Goal: Information Seeking & Learning: Learn about a topic

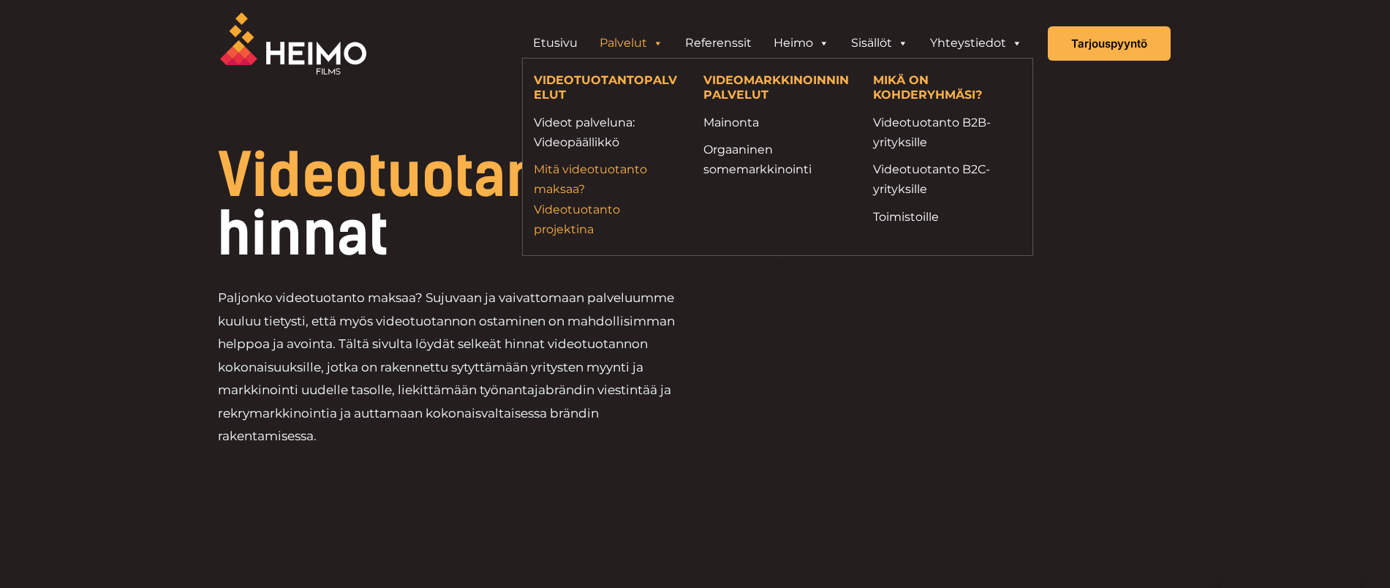
click at [580, 195] on link "Mitä videotuotanto maksaa? Videotuotanto projektina" at bounding box center [608, 199] width 148 height 80
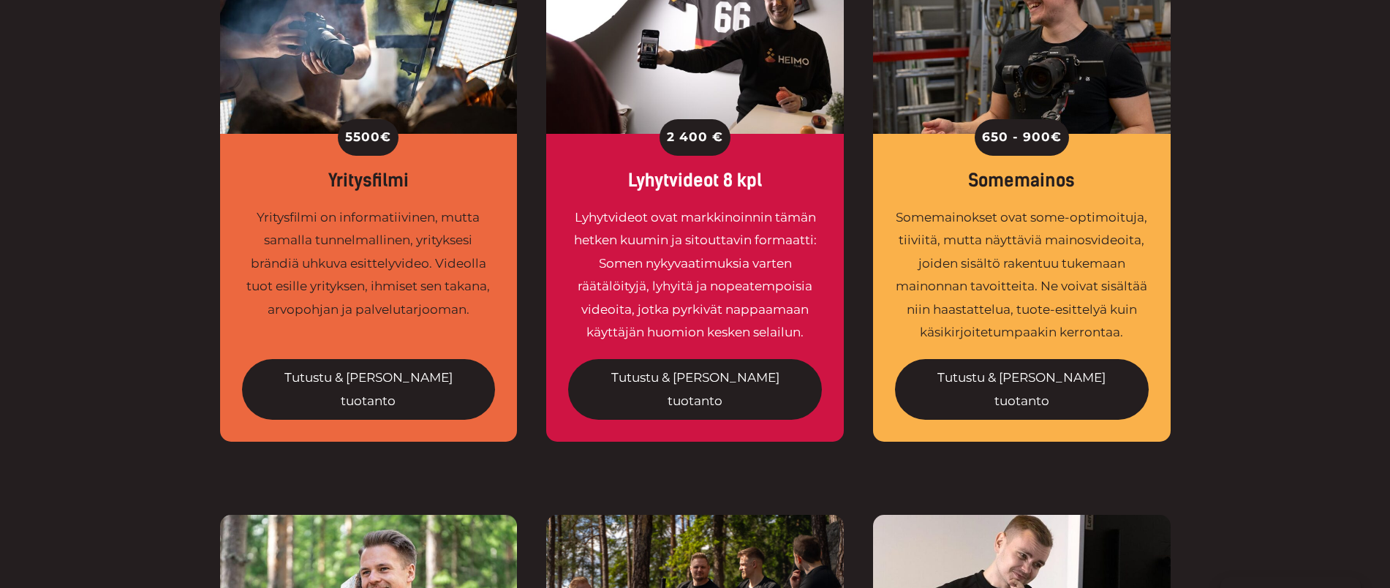
scroll to position [1188, 0]
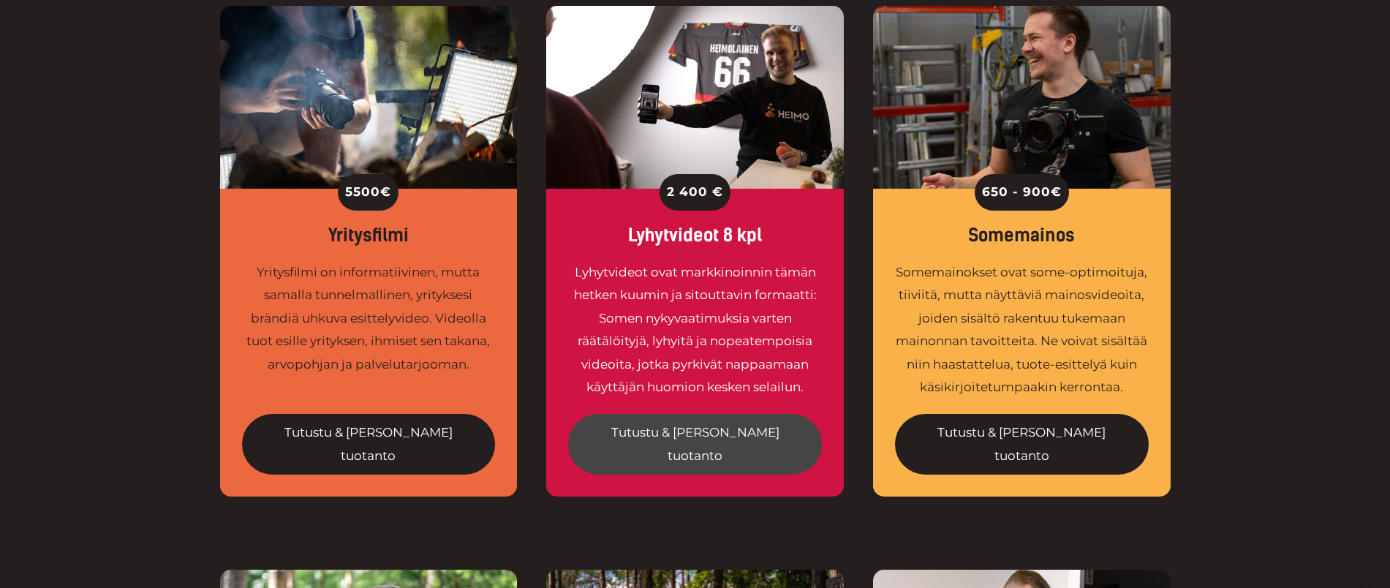
click at [701, 414] on link "Tutustu & [PERSON_NAME] tuotanto" at bounding box center [695, 444] width 254 height 61
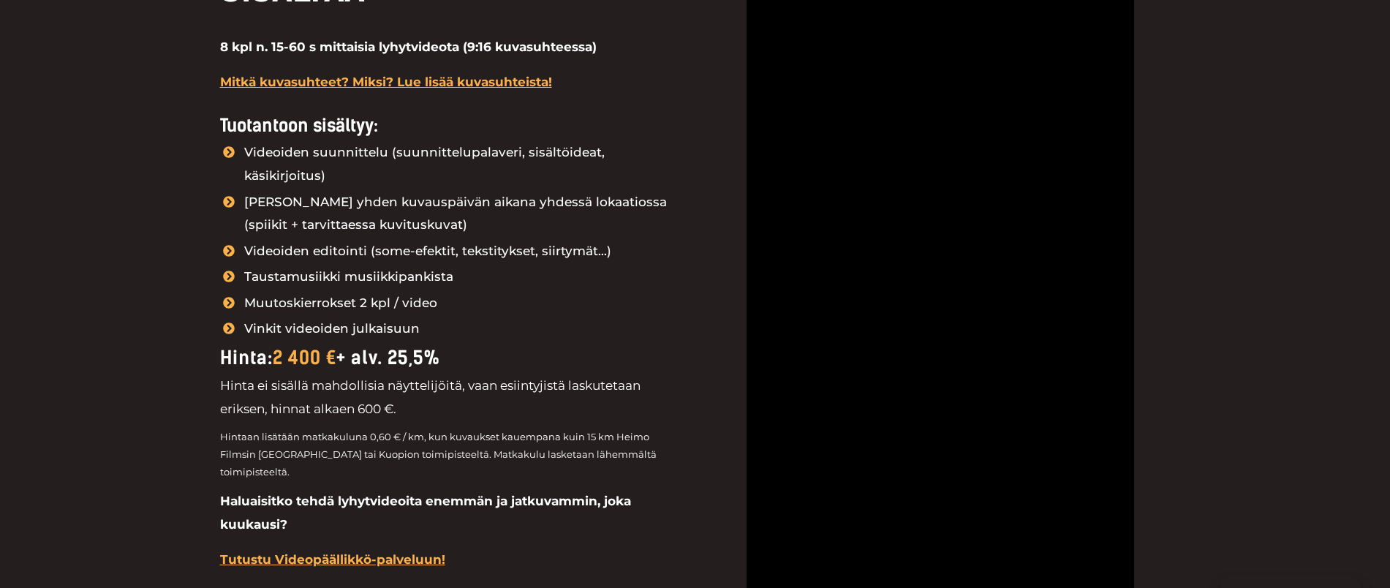
scroll to position [1645, 0]
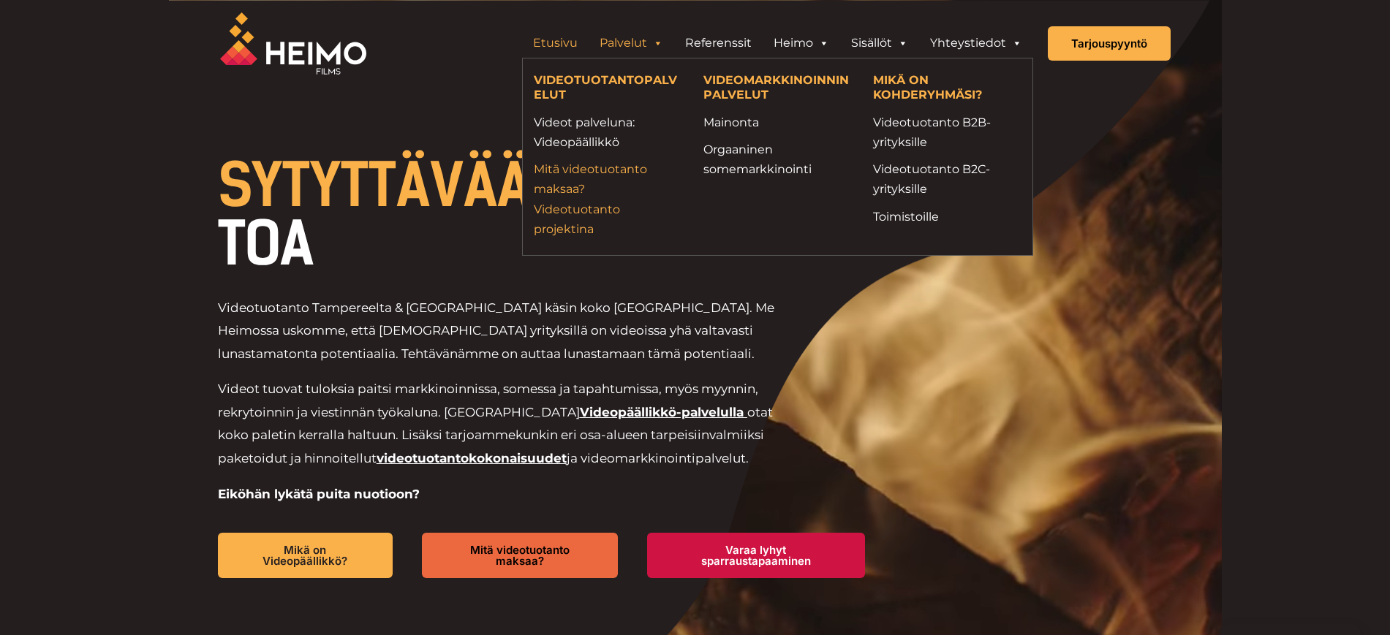
drag, startPoint x: 655, startPoint y: 129, endPoint x: 571, endPoint y: 181, distance: 98.2
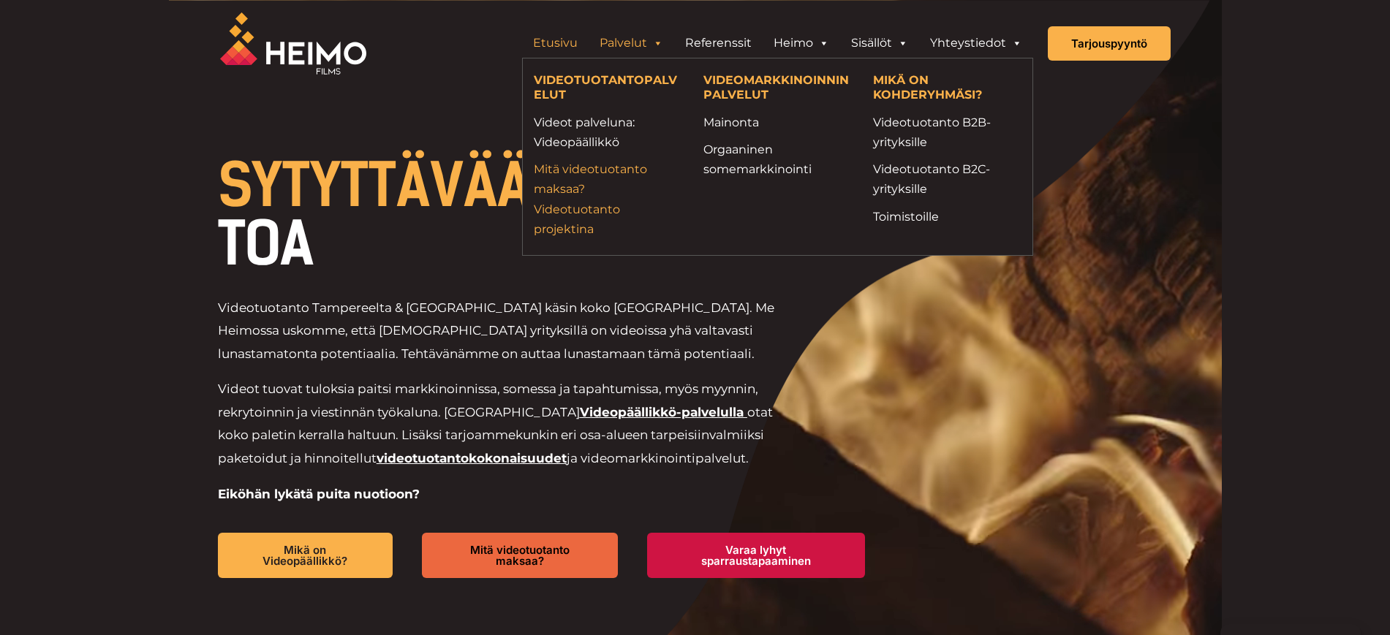
click at [571, 181] on link "Mitä videotuotanto maksaa? Videotuotanto projektina" at bounding box center [608, 199] width 148 height 80
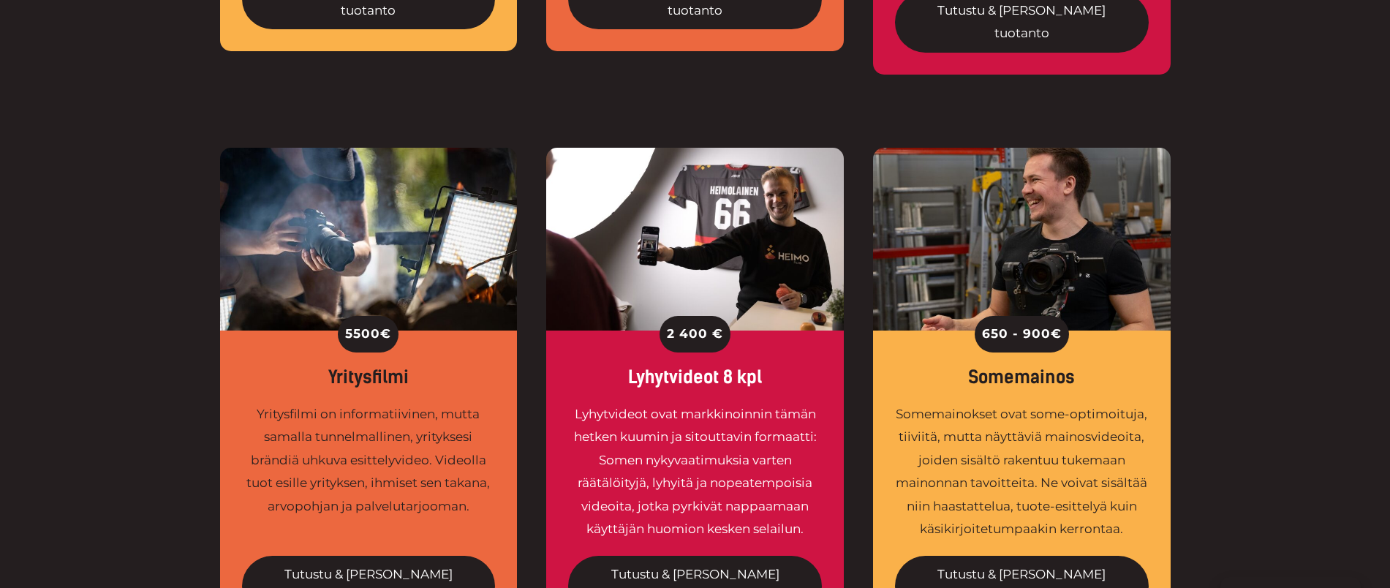
scroll to position [1097, 0]
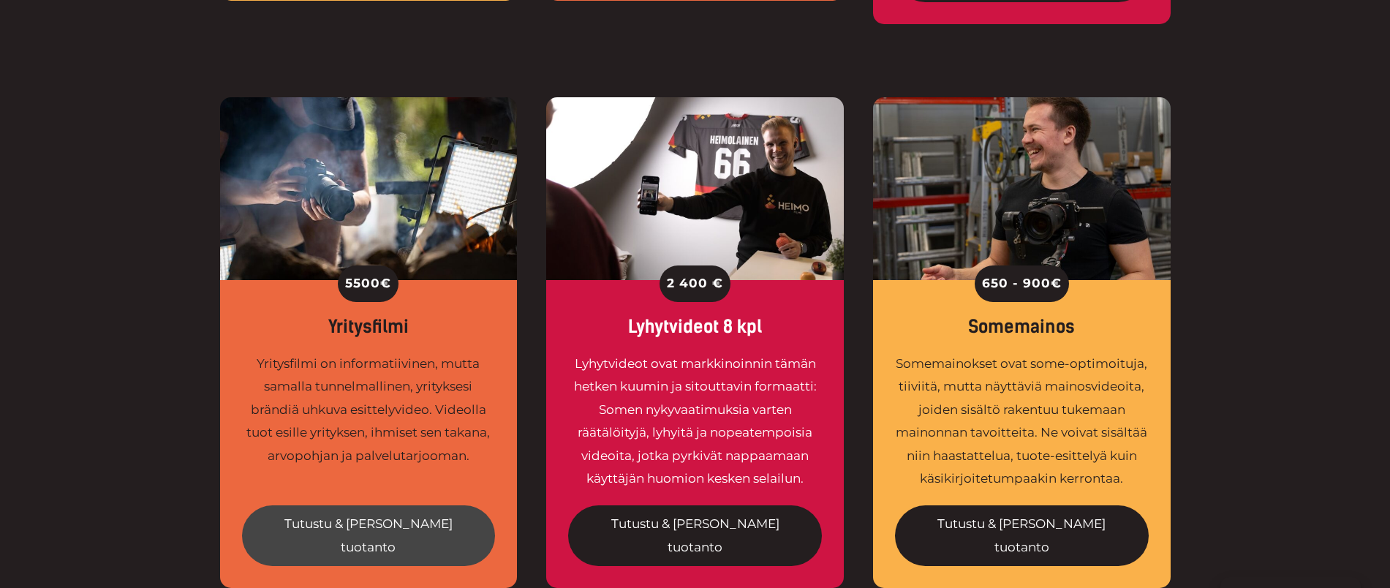
click at [369, 505] on link "Tutustu & tilaa tuotanto" at bounding box center [369, 535] width 254 height 61
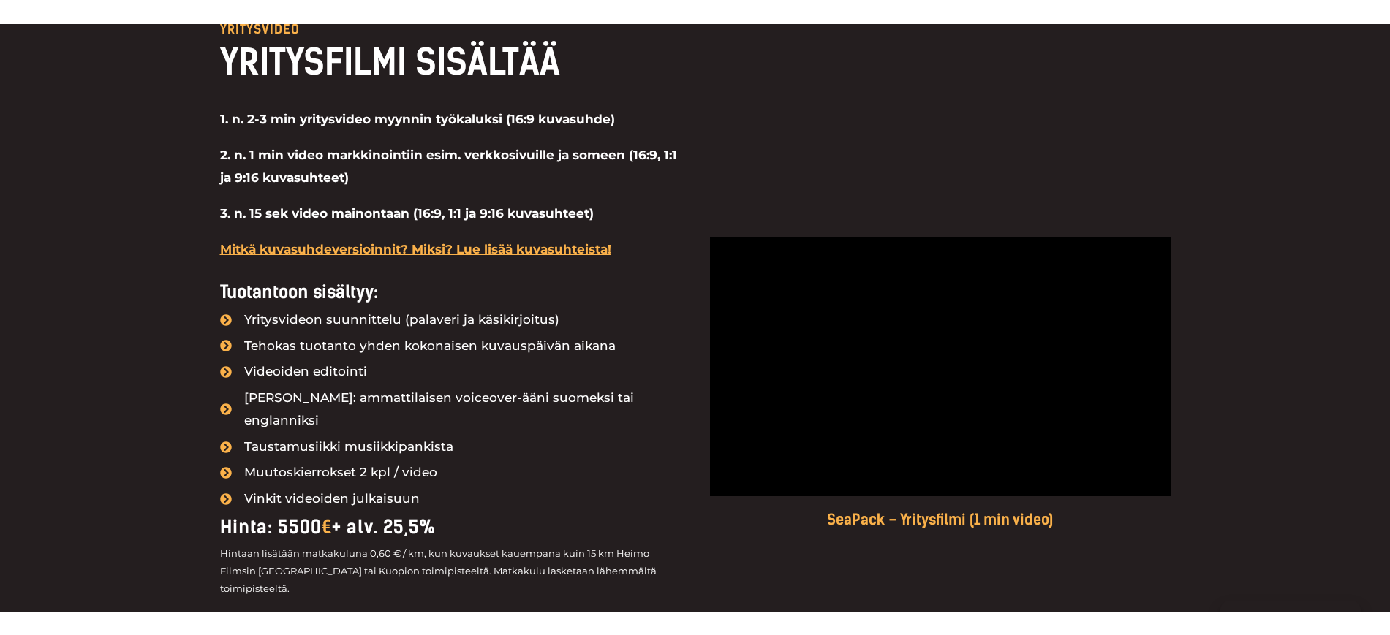
scroll to position [1280, 0]
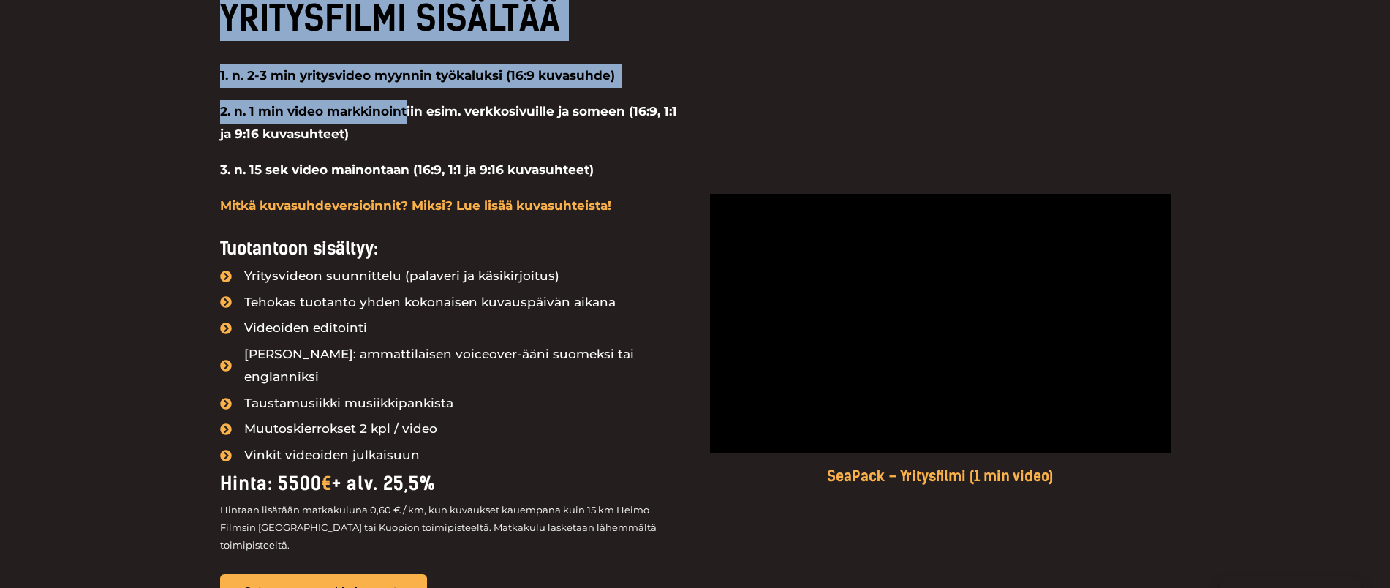
drag, startPoint x: 198, startPoint y: 64, endPoint x: 409, endPoint y: 89, distance: 212.2
click at [409, 89] on div "YRITYSVIDEO YRITYSFILMI SISÄLTÄÄ 1. n. 2-3 min yritysvideo myynnin työkaluksi (…" at bounding box center [695, 339] width 1390 height 866
click at [259, 121] on p "2. n. 1 min video markkinointiin esim. verkkosivuille ja someen (16:9, 1:1 ja 9…" at bounding box center [450, 123] width 461 height 46
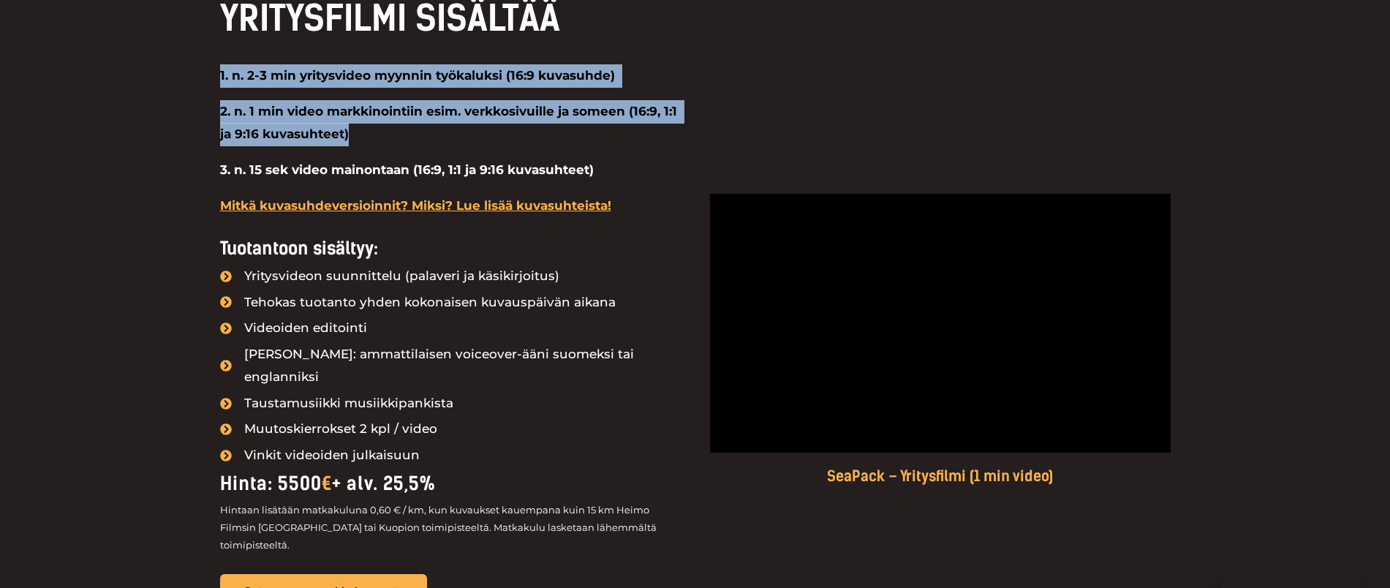
drag, startPoint x: 176, startPoint y: 81, endPoint x: 558, endPoint y: 140, distance: 386.2
click at [558, 140] on div "YRITYSVIDEO YRITYSFILMI SISÄLTÄÄ 1. n. 2-3 min yritysvideo myynnin työkaluksi (…" at bounding box center [695, 339] width 1390 height 866
click at [322, 84] on p "1. n. 2-3 min yritysvideo myynnin työkaluksi (16:9 kuvasuhde)" at bounding box center [450, 75] width 461 height 23
click at [248, 67] on p "1. n. 2-3 min yritysvideo myynnin työkaluksi (16:9 kuvasuhde)" at bounding box center [450, 75] width 461 height 23
